Goal: Complete application form

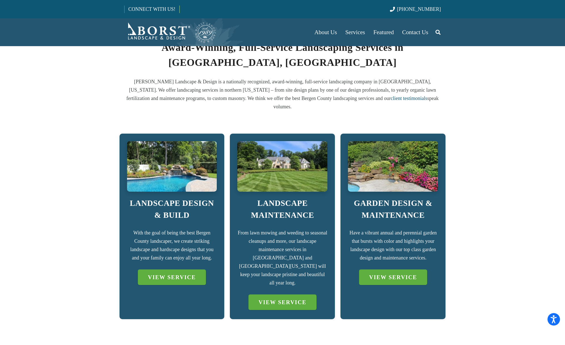
scroll to position [288, 0]
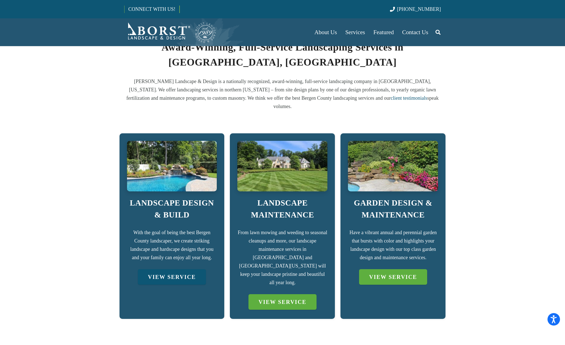
click at [166, 269] on link "VIEW SERVICE" at bounding box center [172, 277] width 68 height 16
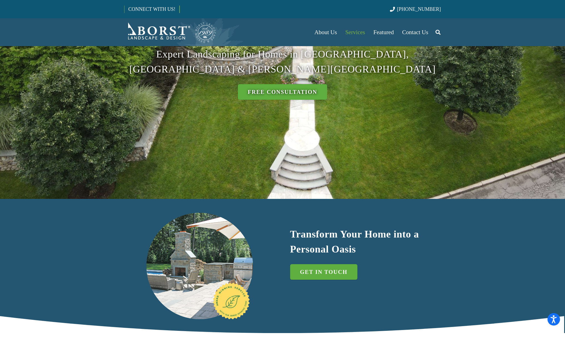
scroll to position [121, 0]
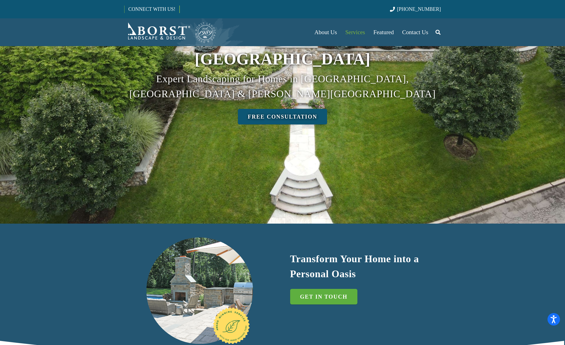
click at [291, 109] on link "Free Consultation" at bounding box center [282, 117] width 89 height 16
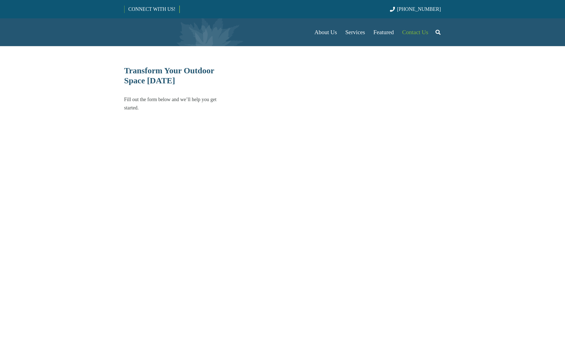
select select "******"
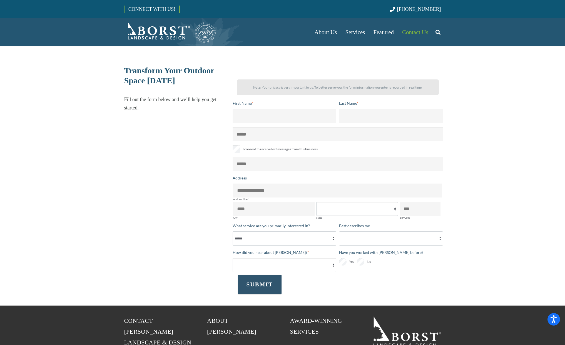
click at [280, 114] on input "First Name *" at bounding box center [285, 116] width 104 height 14
click at [141, 172] on div "Transform Your Outdoor Space Today Fill out the form below and we’ll help you g…" at bounding box center [200, 181] width 166 height 230
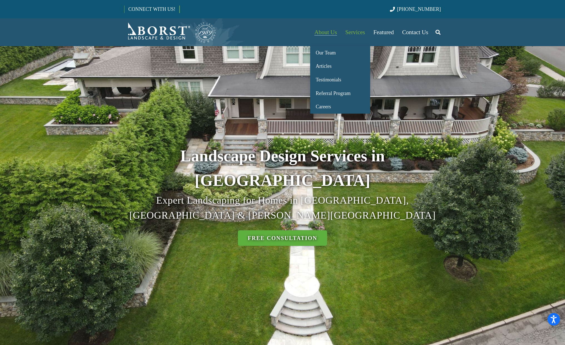
click at [328, 31] on span "About Us" at bounding box center [325, 32] width 23 height 7
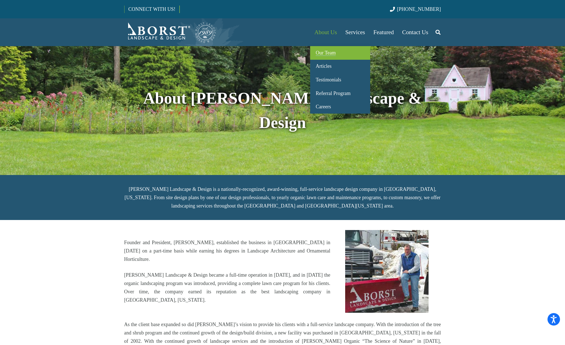
click at [323, 53] on span "Our Team" at bounding box center [326, 53] width 20 height 6
